Goal: Transaction & Acquisition: Purchase product/service

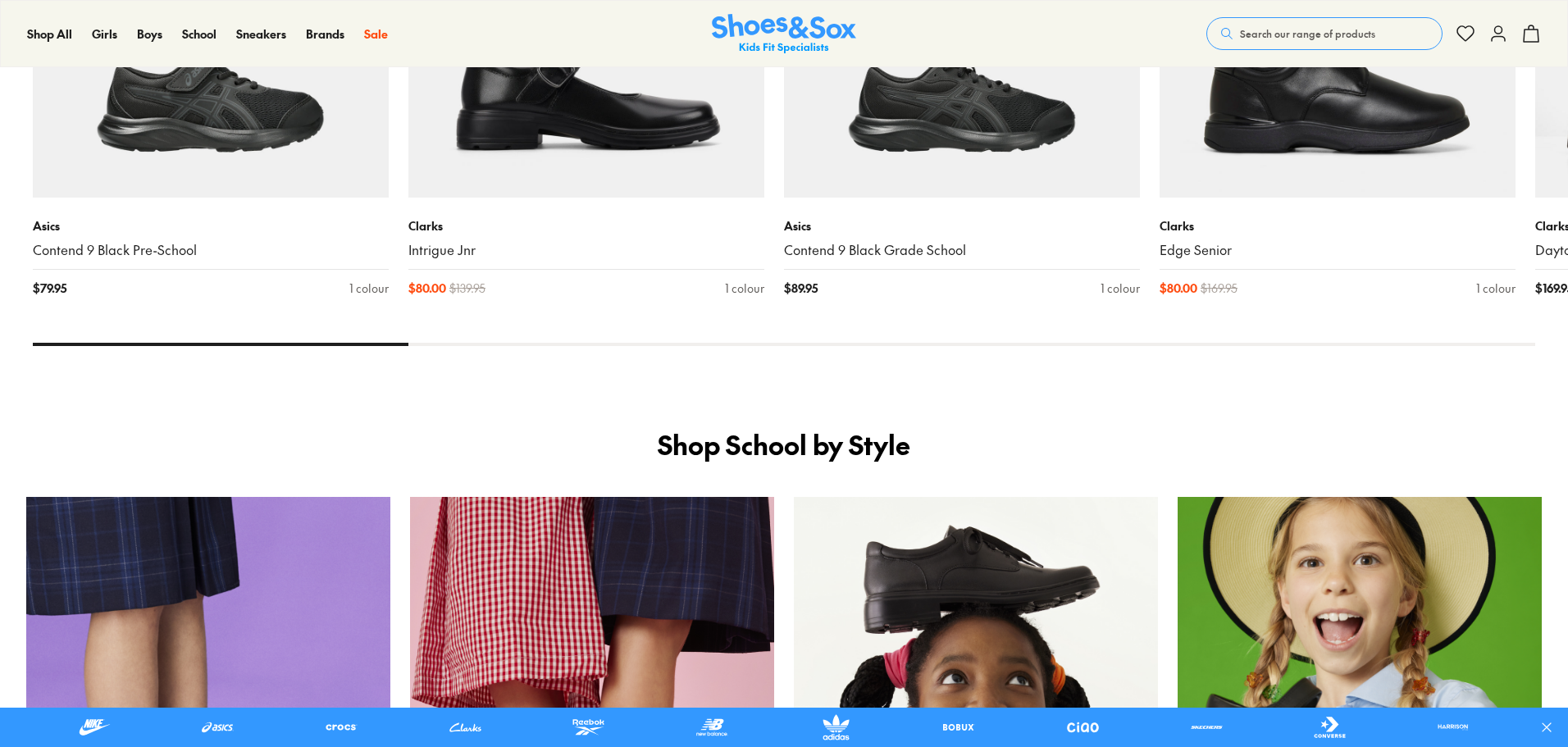
scroll to position [1868, 0]
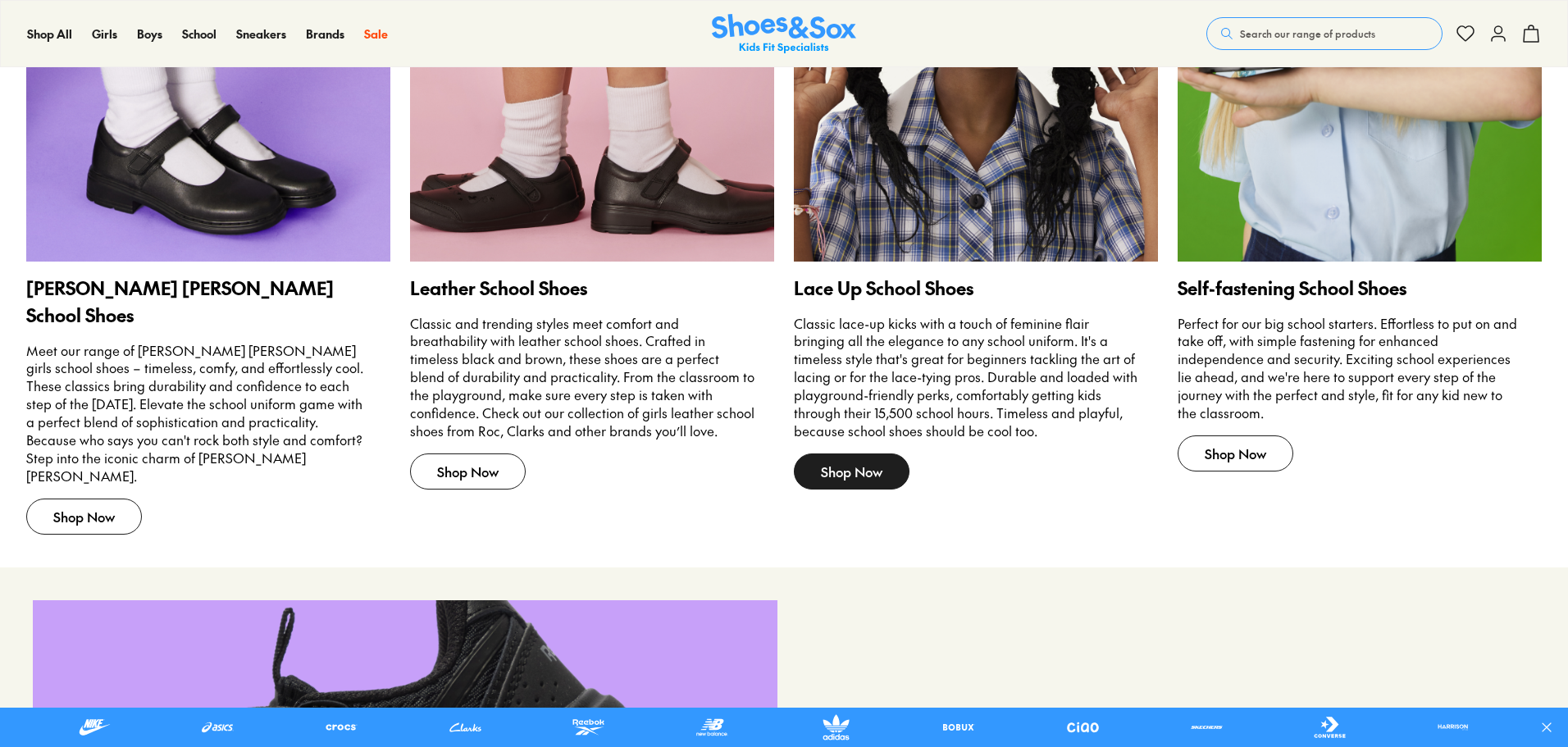
click at [867, 468] on span "Shop Now" at bounding box center [851, 471] width 115 height 36
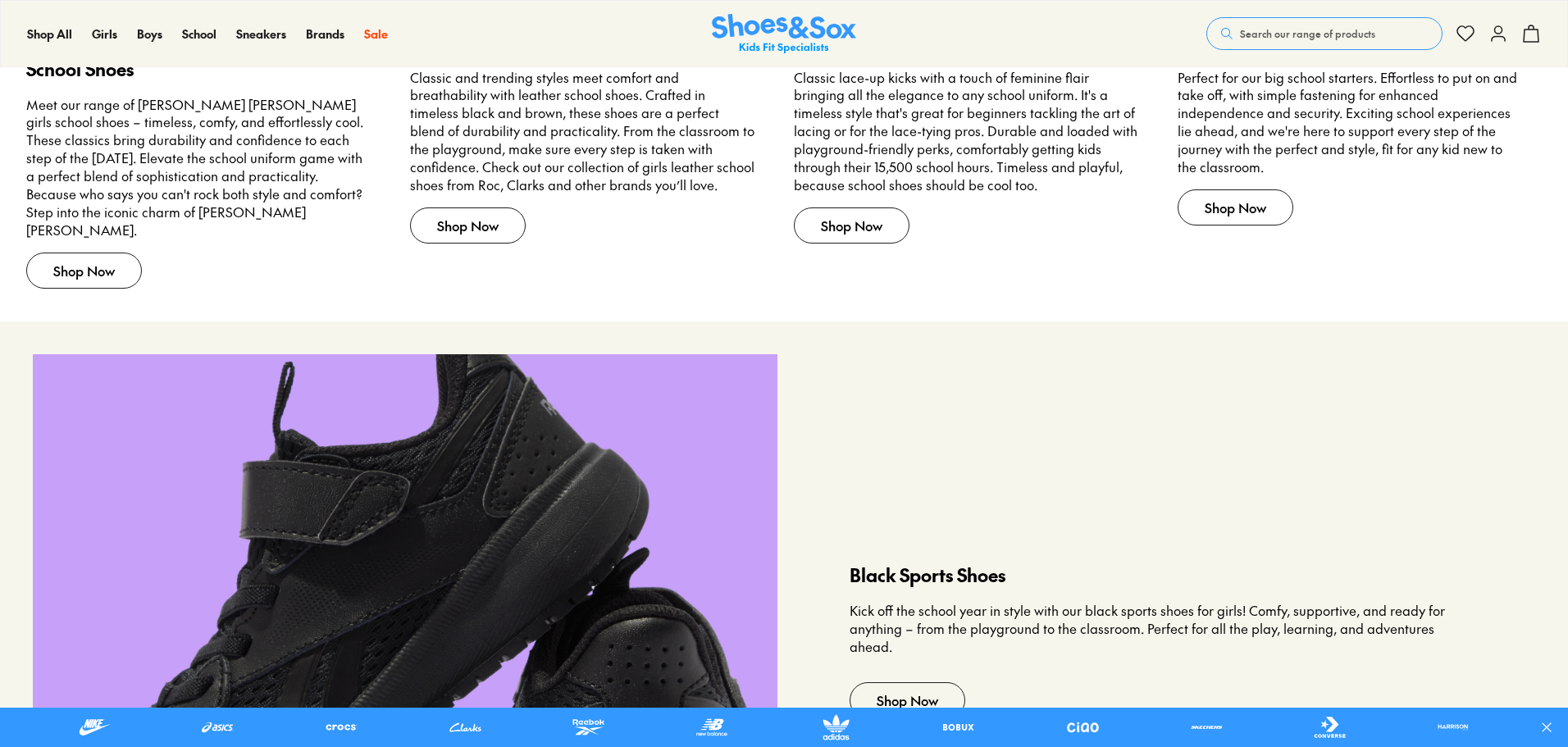
scroll to position [1540, 0]
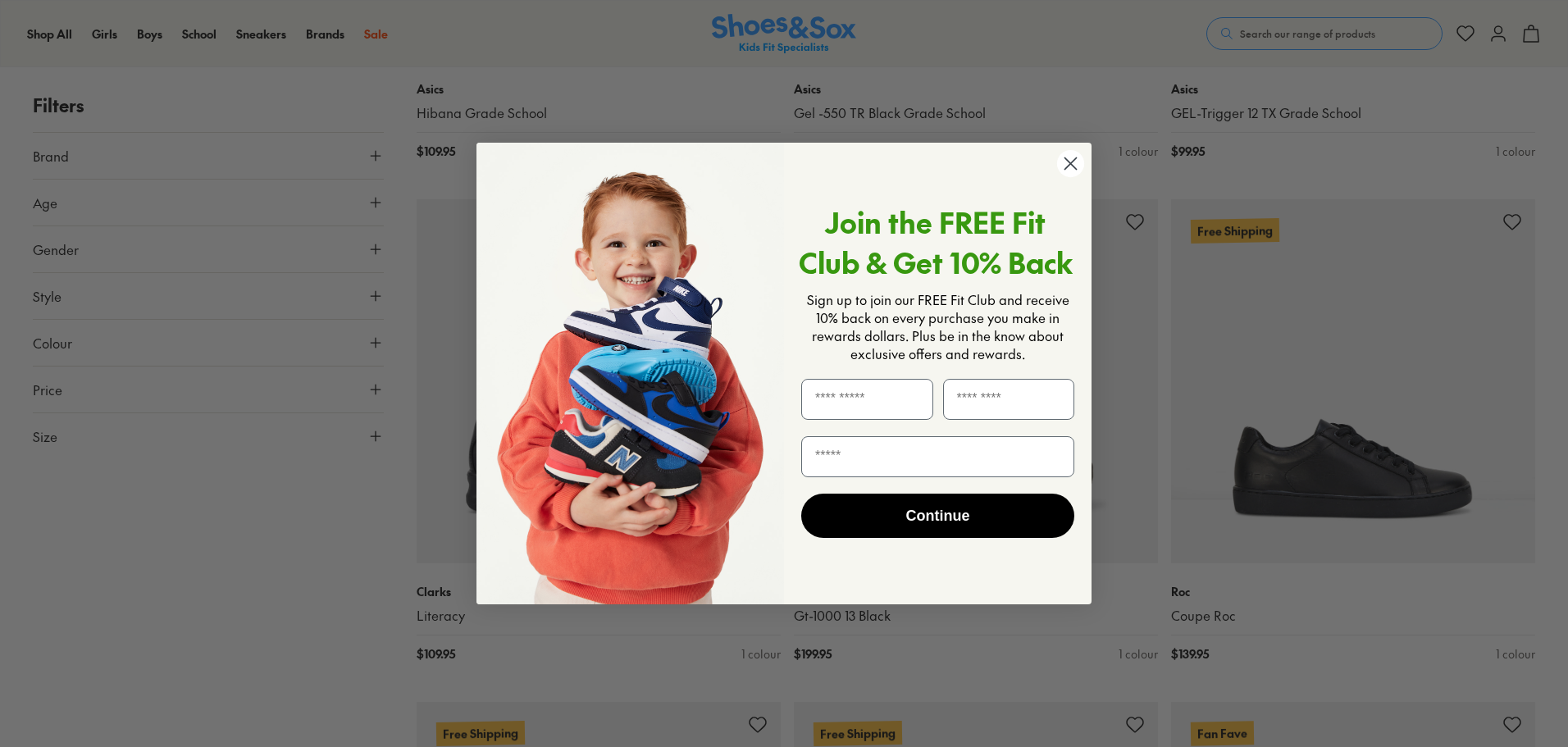
scroll to position [2049, 0]
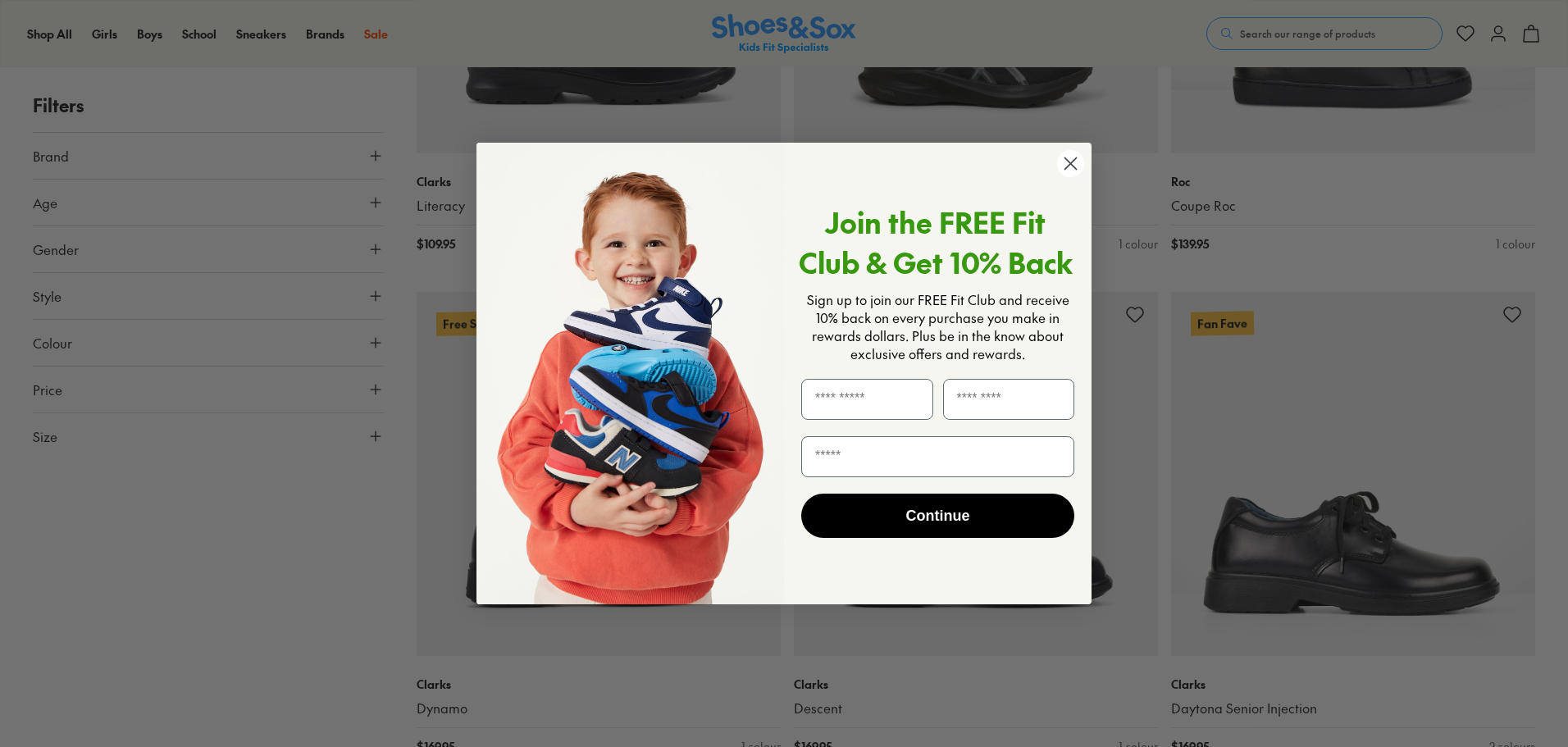
click at [1070, 160] on circle "Close dialog" at bounding box center [1070, 163] width 27 height 27
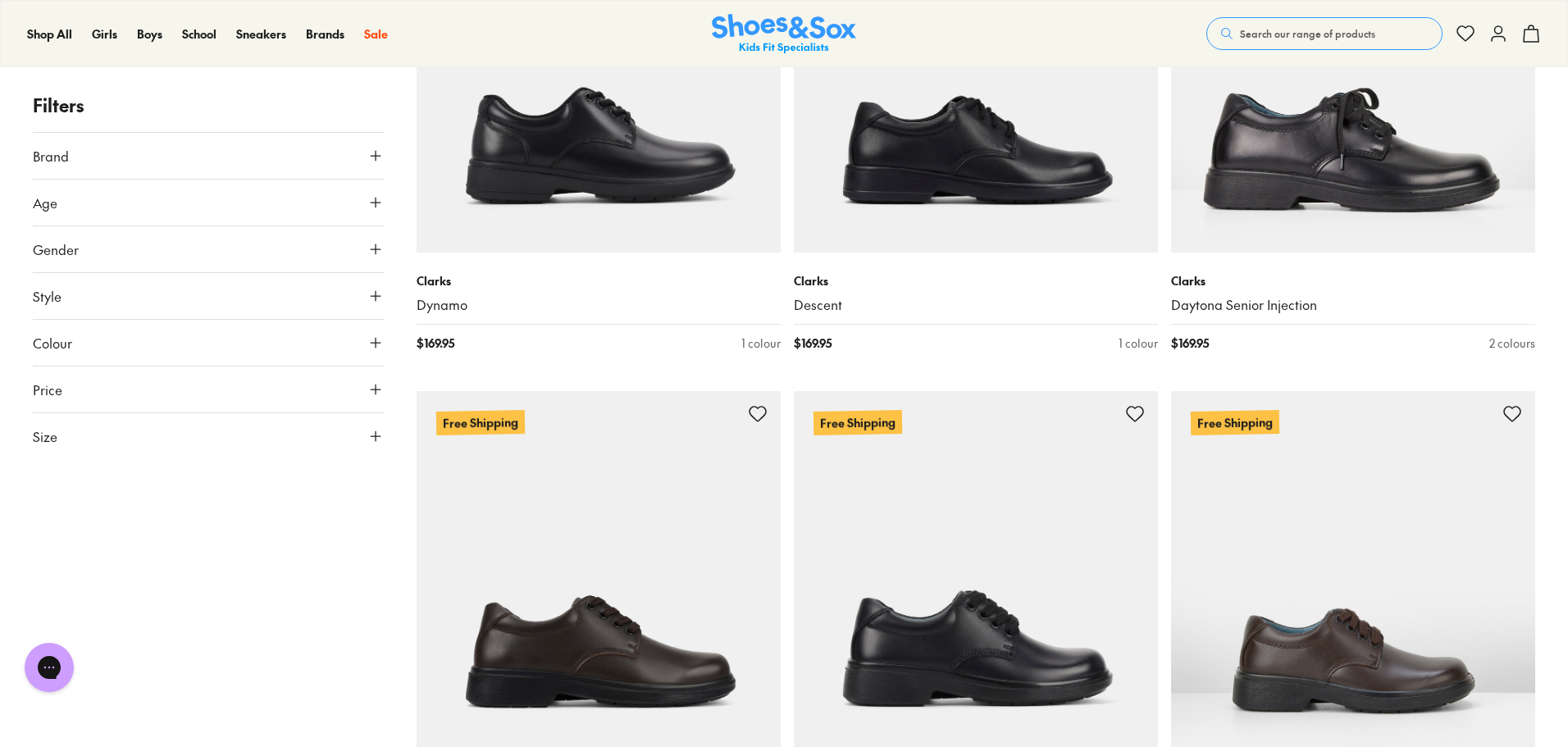
scroll to position [0, 0]
